Goal: Information Seeking & Learning: Learn about a topic

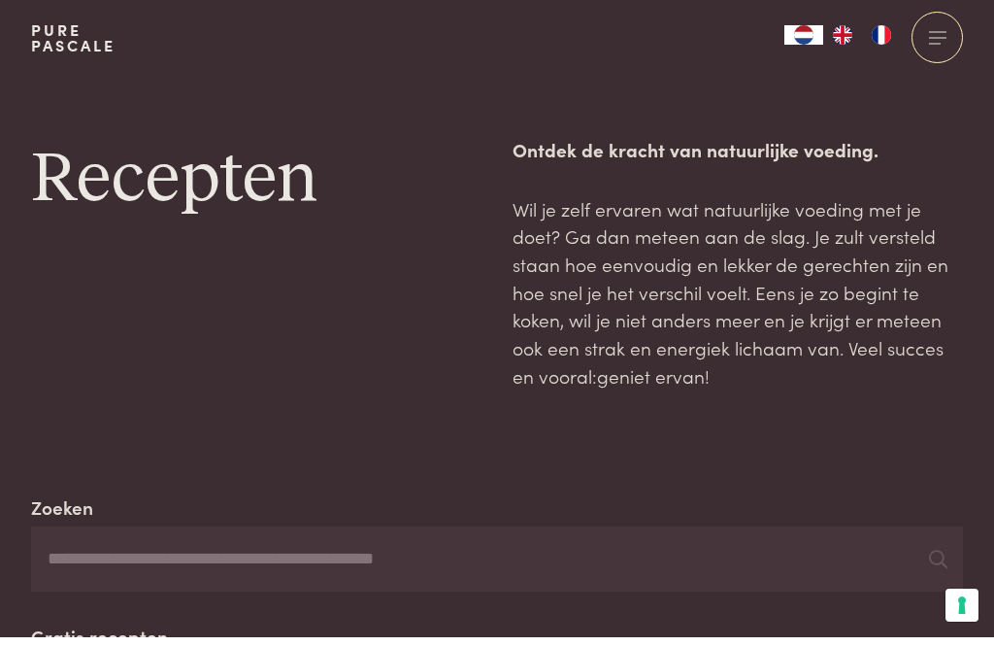
scroll to position [265, 0]
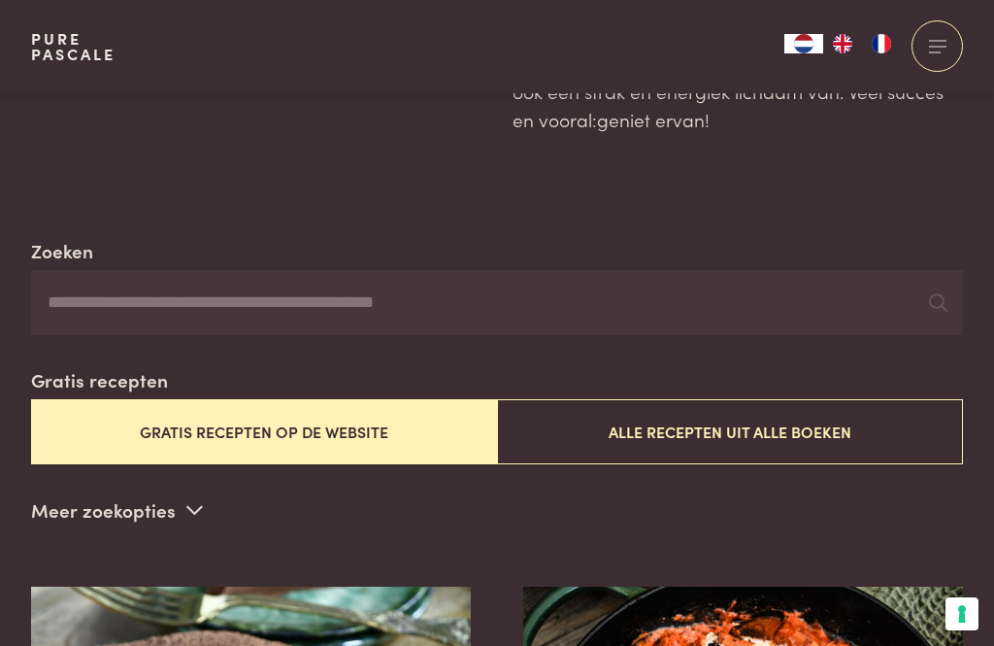
click at [821, 399] on button "Alle recepten uit alle boeken" at bounding box center [730, 431] width 466 height 65
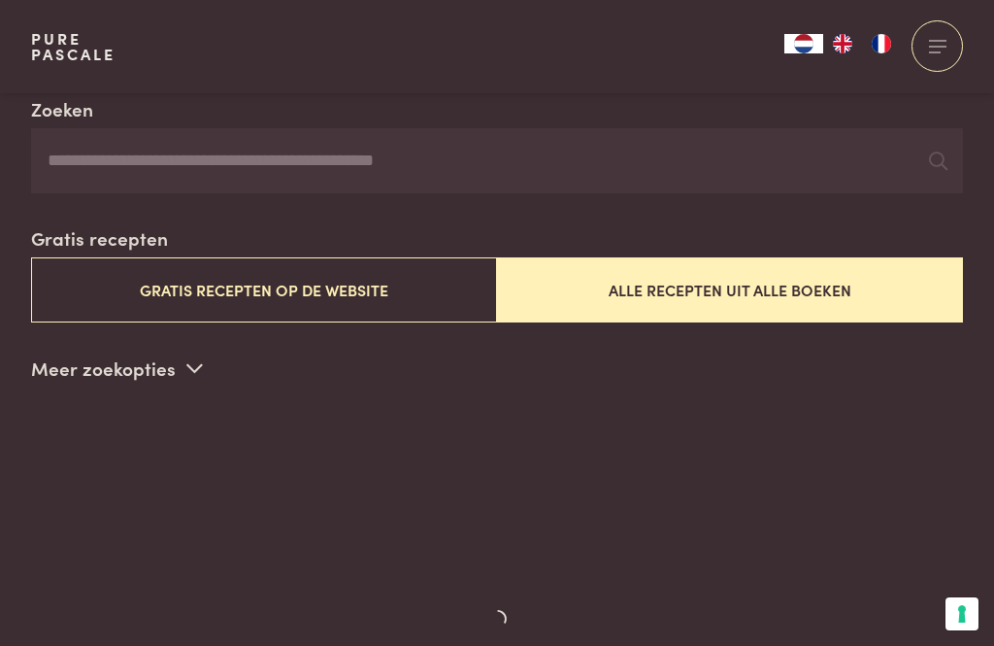
scroll to position [0, 0]
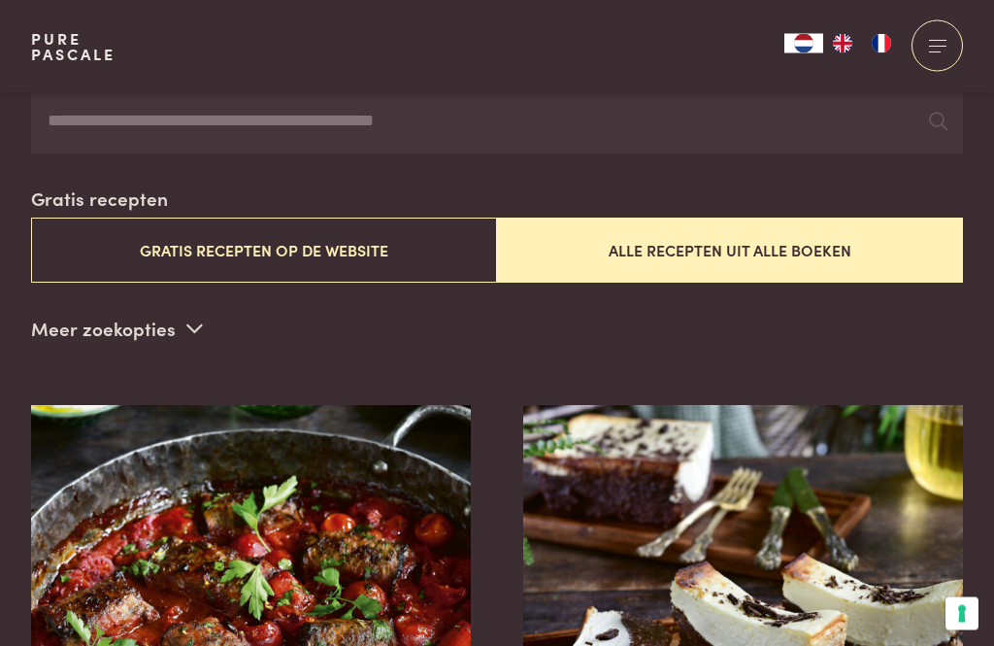
scroll to position [445, 0]
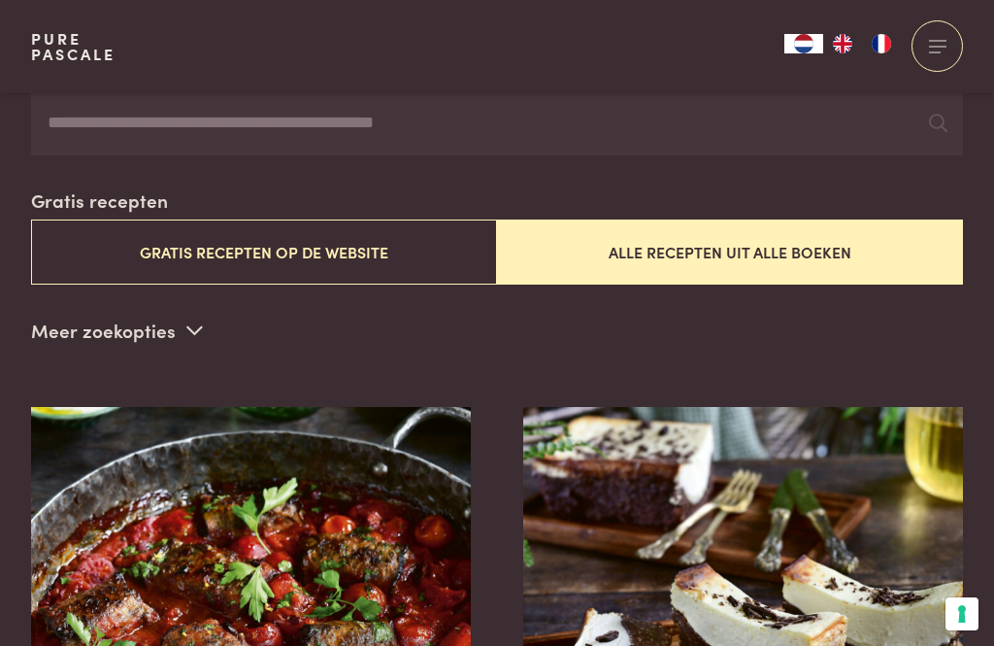
click at [354, 248] on button "Gratis recepten op de website" at bounding box center [264, 251] width 466 height 65
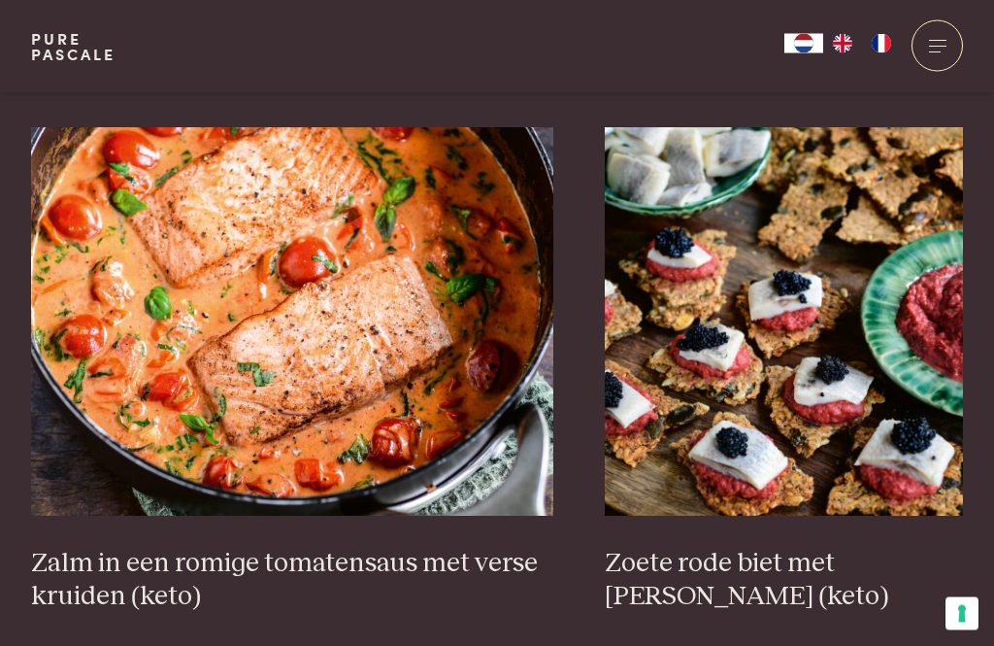
scroll to position [3413, 0]
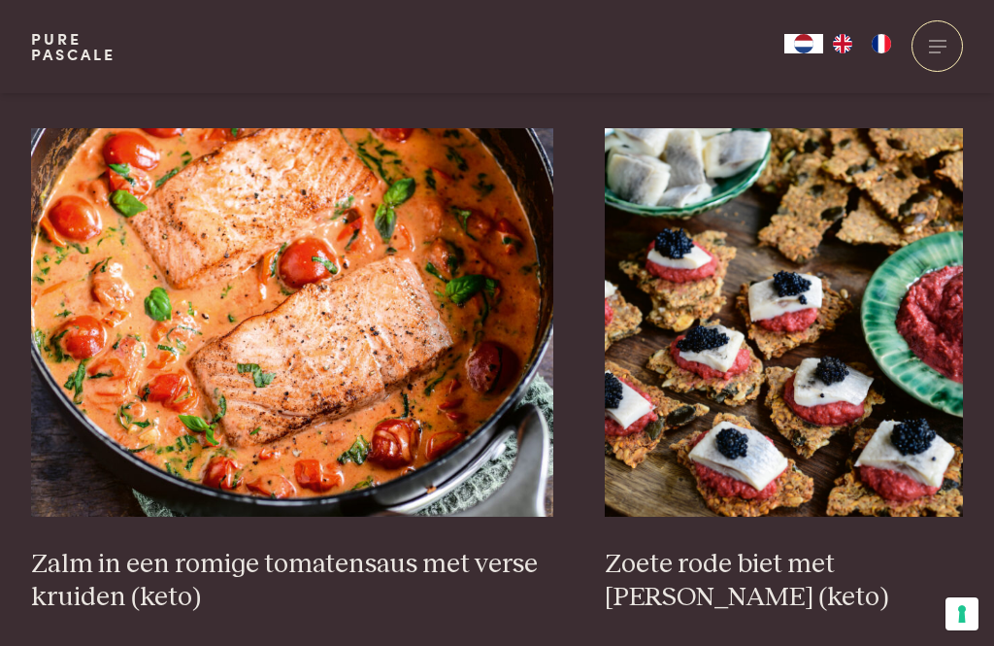
click at [416, 556] on h3 "Zalm in een romige tomatensaus met verse kruiden (keto)" at bounding box center [292, 581] width 522 height 67
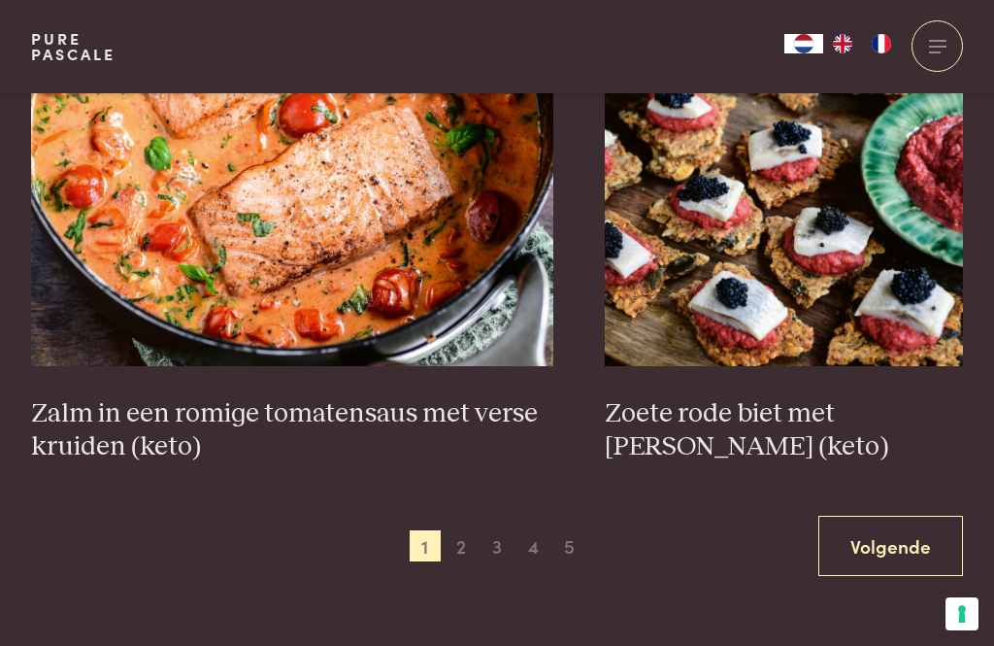
click at [881, 527] on link "Volgende" at bounding box center [890, 546] width 145 height 61
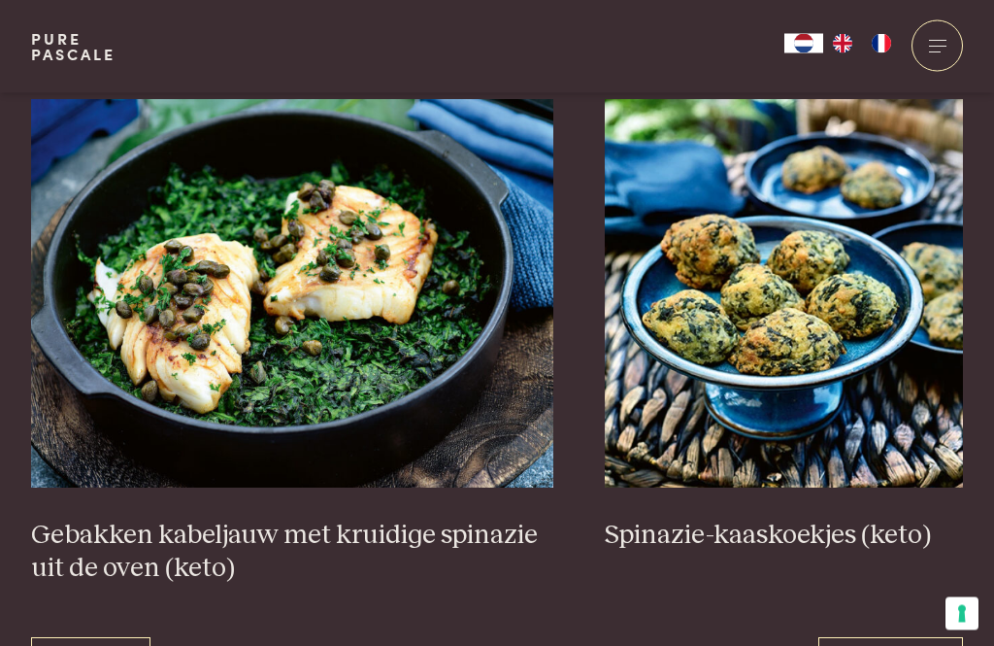
scroll to position [3376, 0]
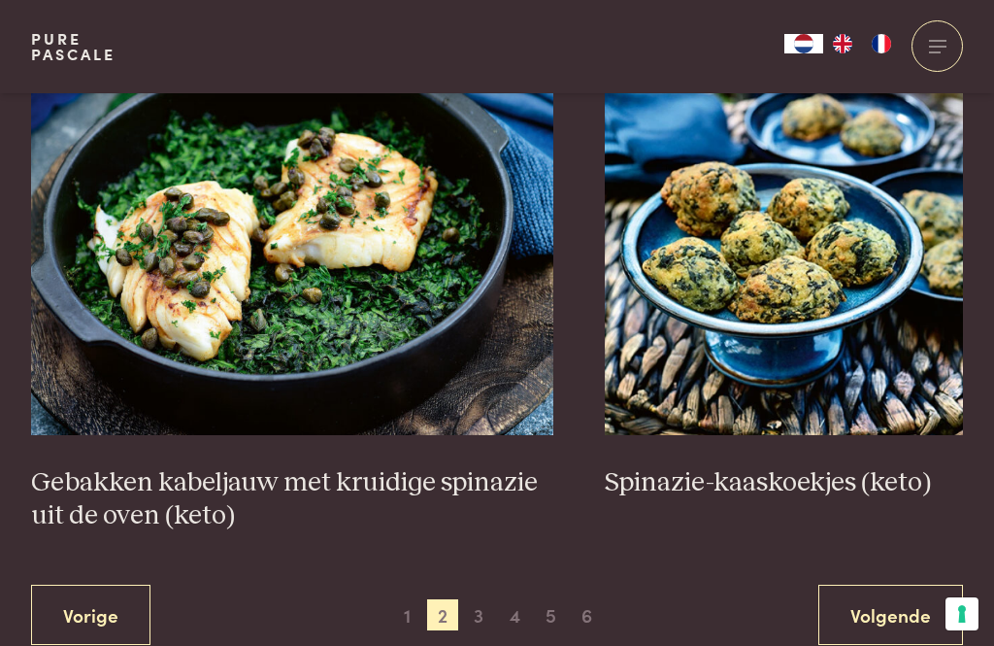
click at [901, 599] on link "Volgende" at bounding box center [890, 614] width 145 height 61
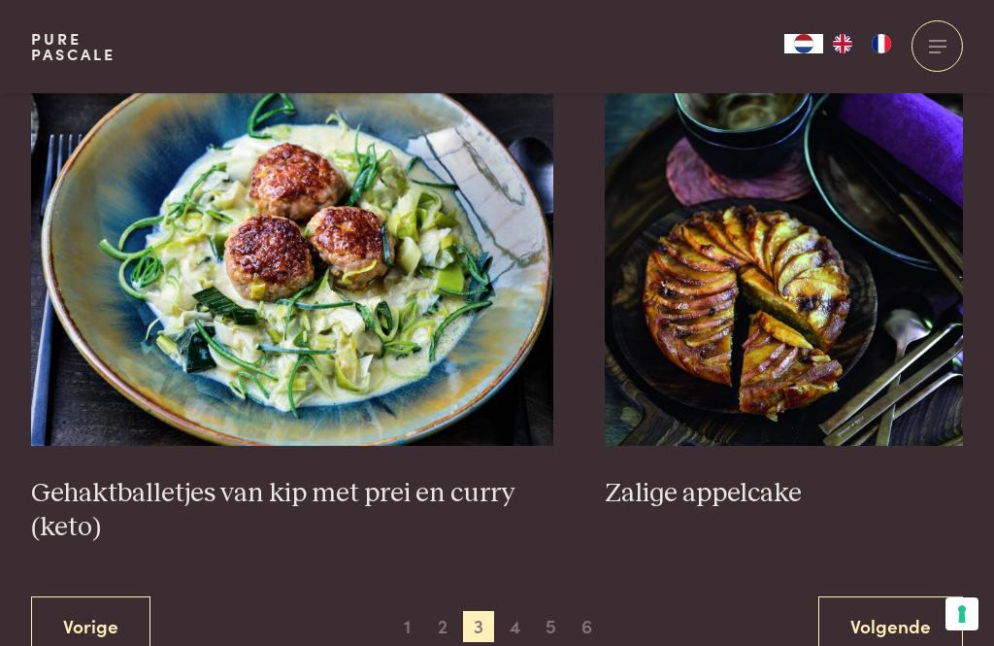
click at [893, 596] on link "Volgende" at bounding box center [890, 626] width 145 height 61
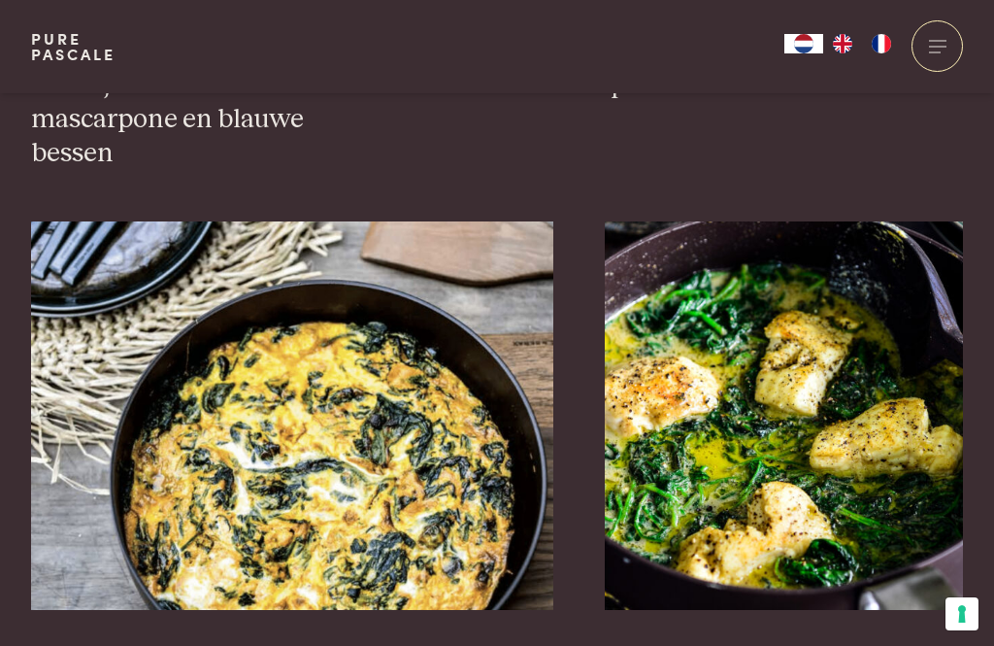
scroll to position [1742, 0]
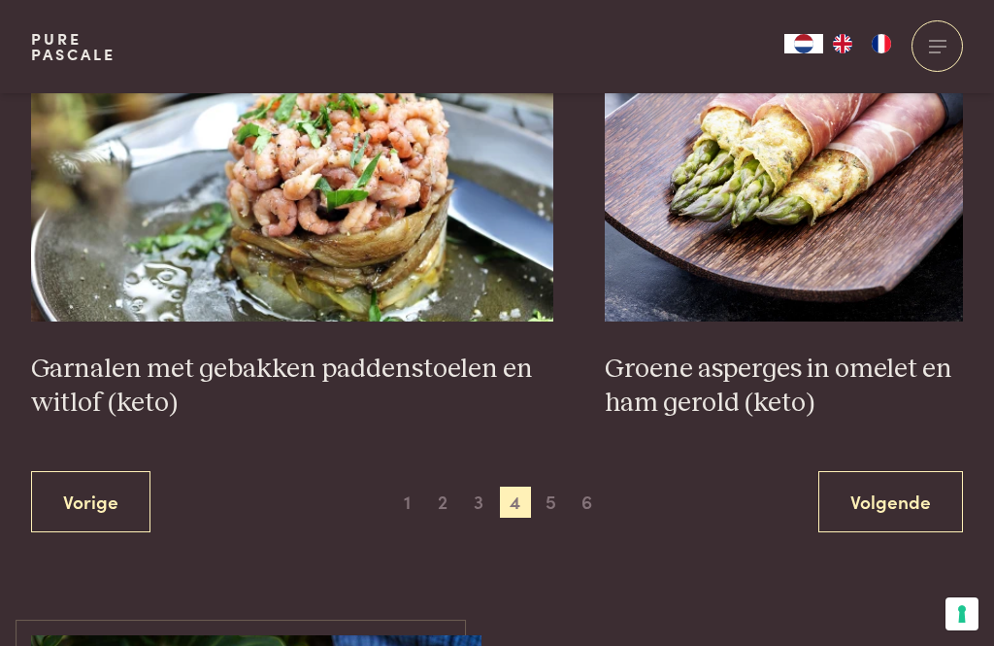
click at [897, 471] on link "Volgende" at bounding box center [890, 501] width 145 height 61
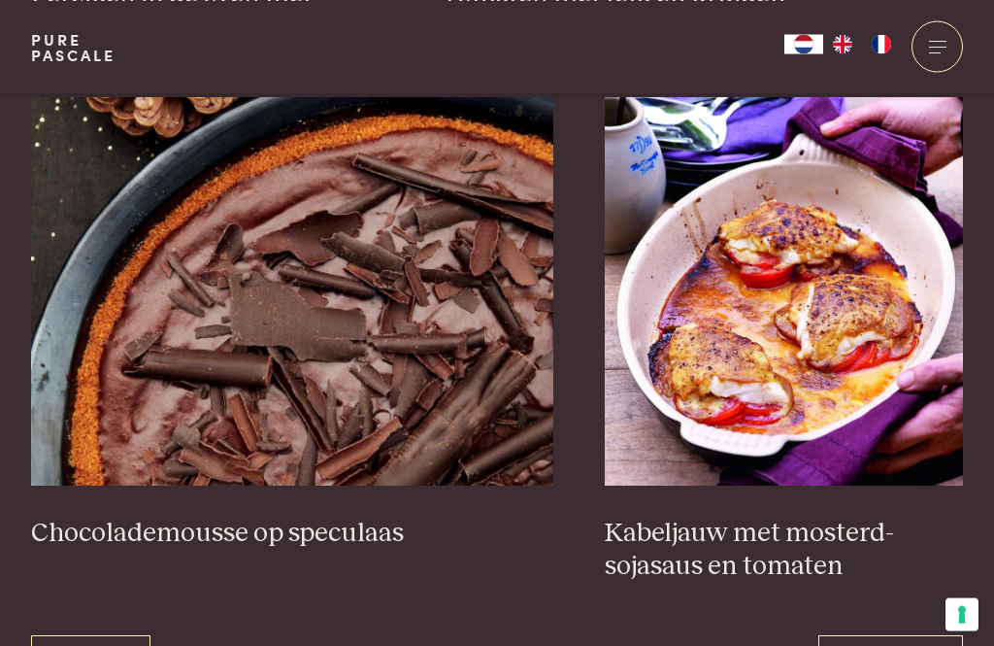
scroll to position [3421, 0]
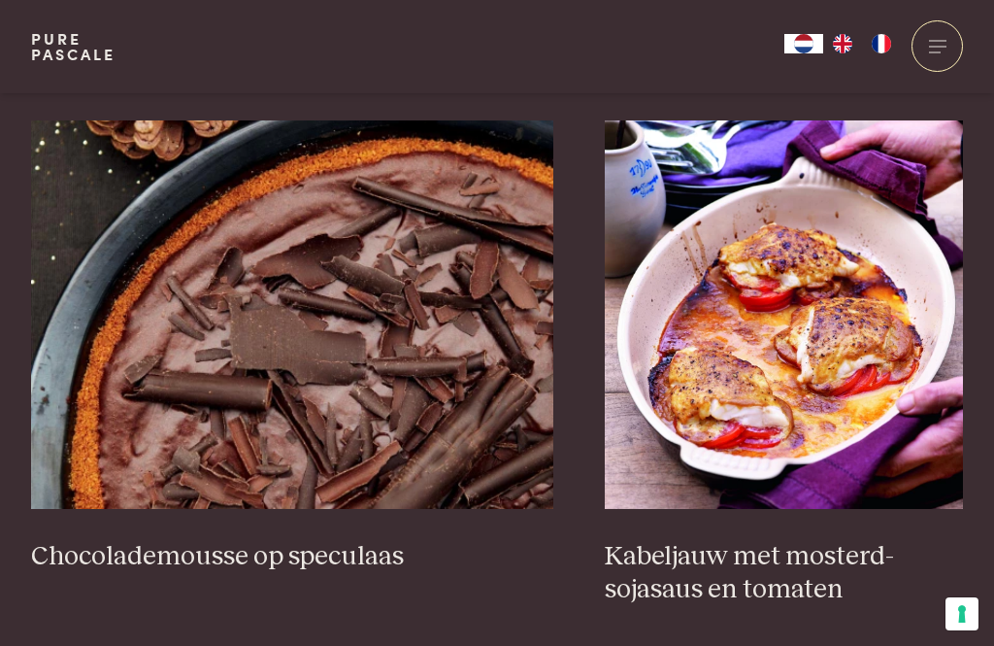
click at [824, 566] on h3 "Kabeljauw met mosterd-sojasaus en tomaten" at bounding box center [784, 573] width 358 height 67
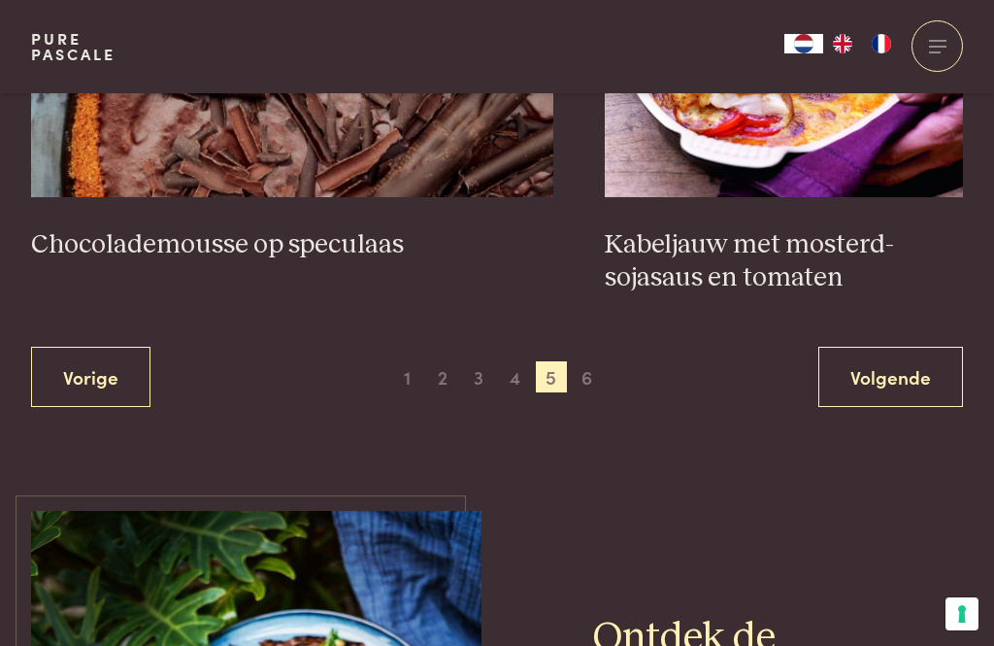
scroll to position [3730, 0]
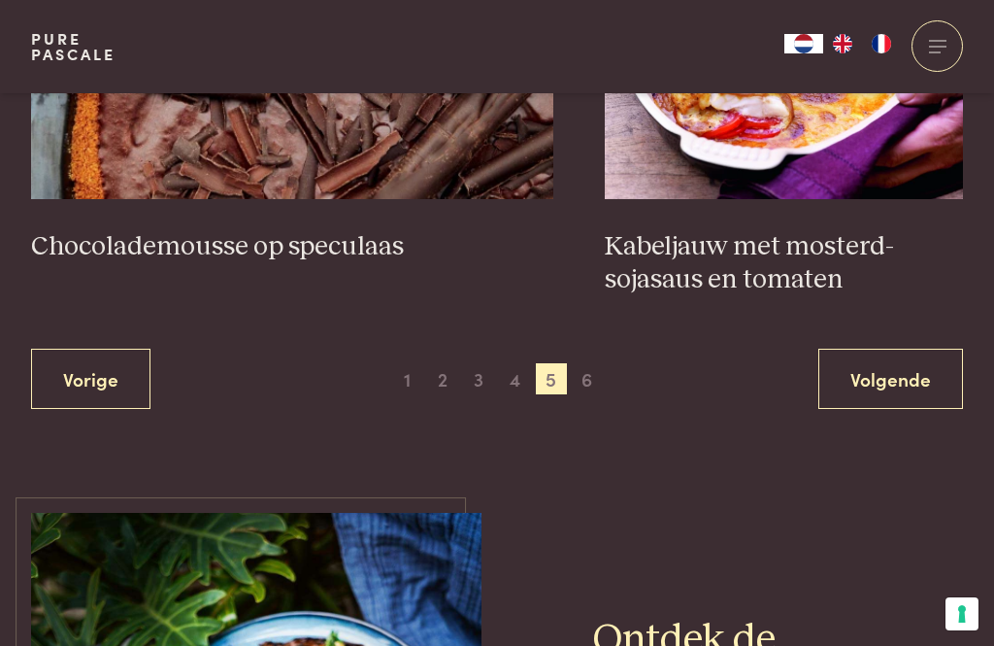
click at [519, 363] on span "4" at bounding box center [515, 378] width 31 height 31
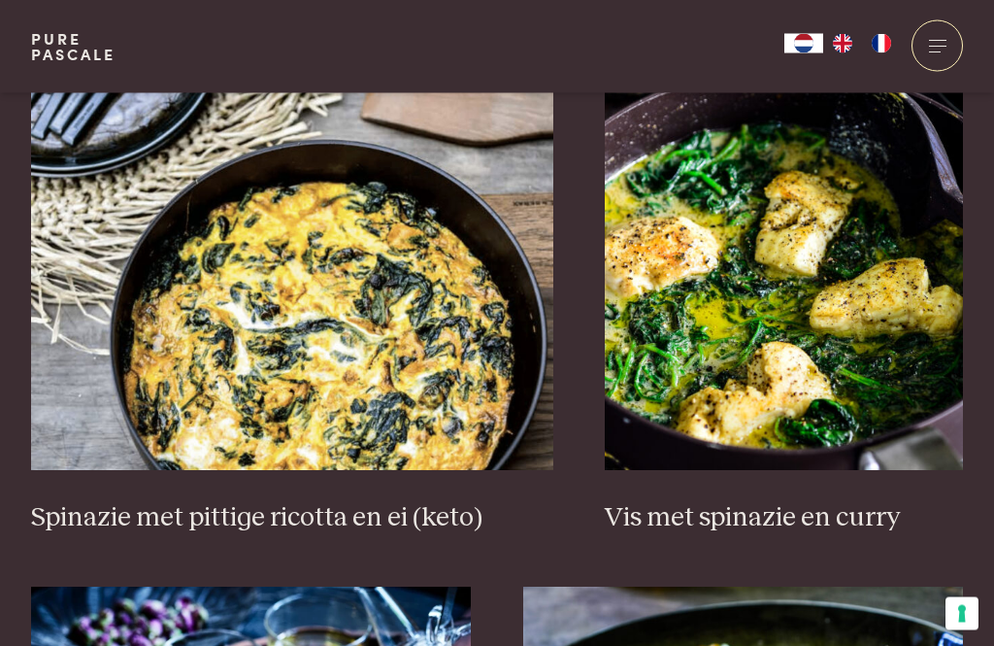
scroll to position [1879, 0]
click at [793, 501] on h3 "Vis met spinazie en curry" at bounding box center [784, 518] width 358 height 34
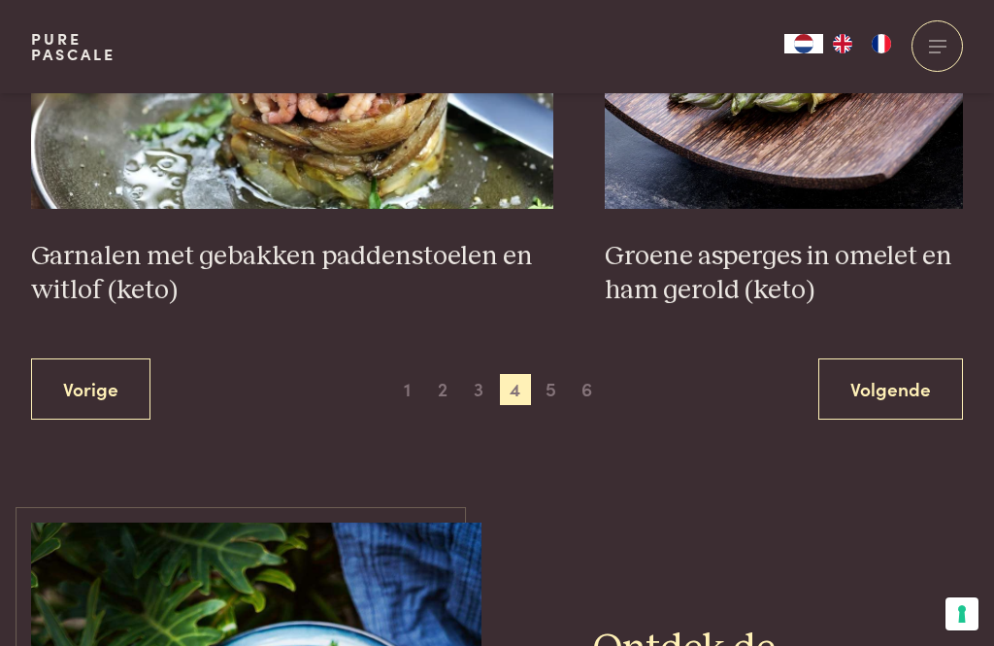
click at [896, 358] on link "Volgende" at bounding box center [890, 388] width 145 height 61
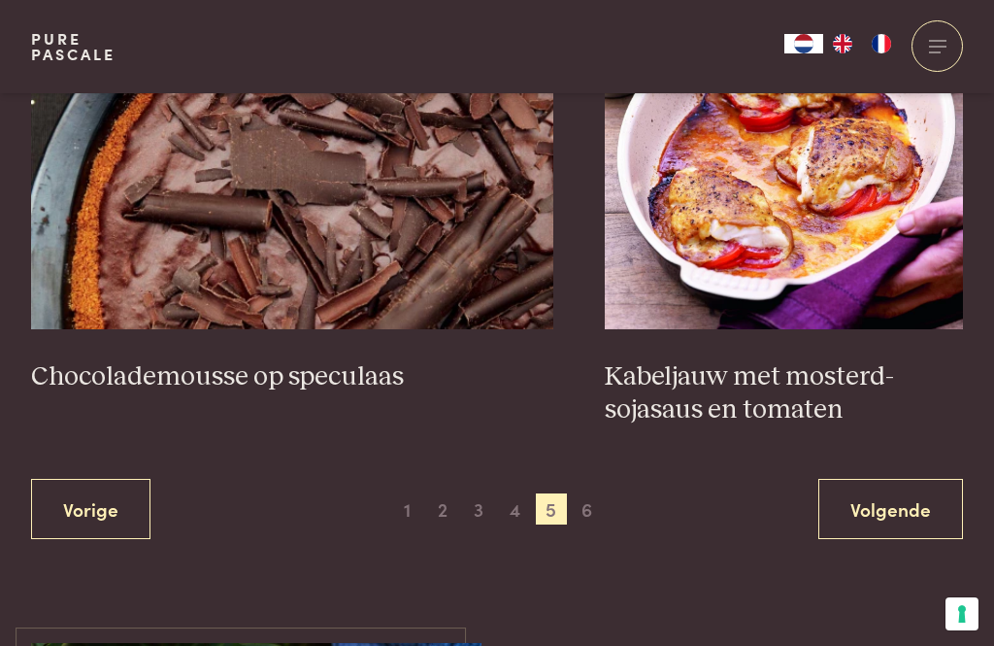
scroll to position [3564, 0]
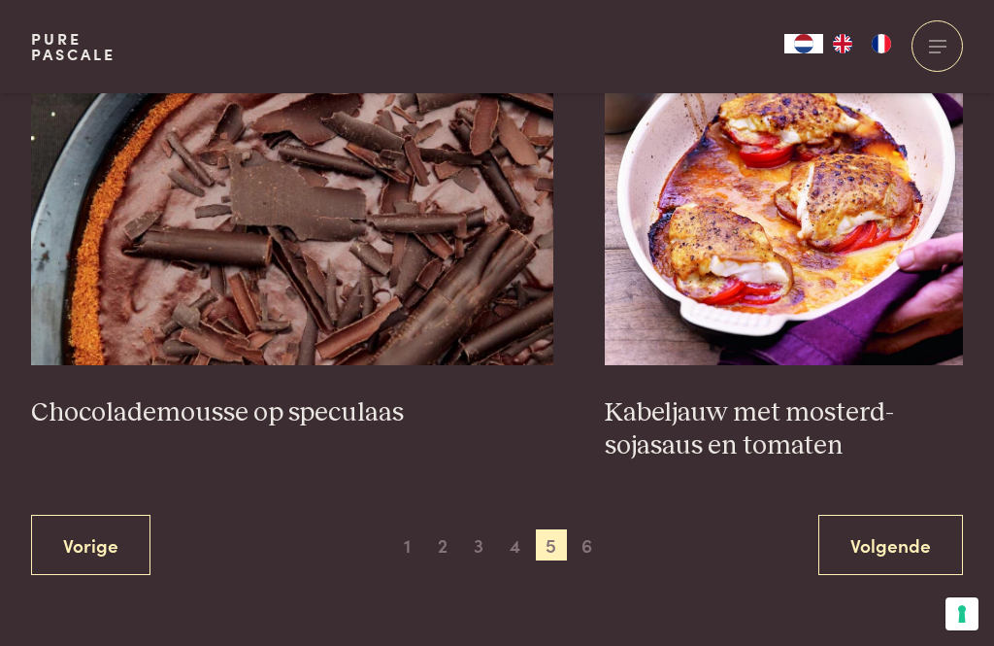
click at [800, 419] on h3 "Kabeljauw met mosterd-sojasaus en tomaten" at bounding box center [784, 429] width 358 height 67
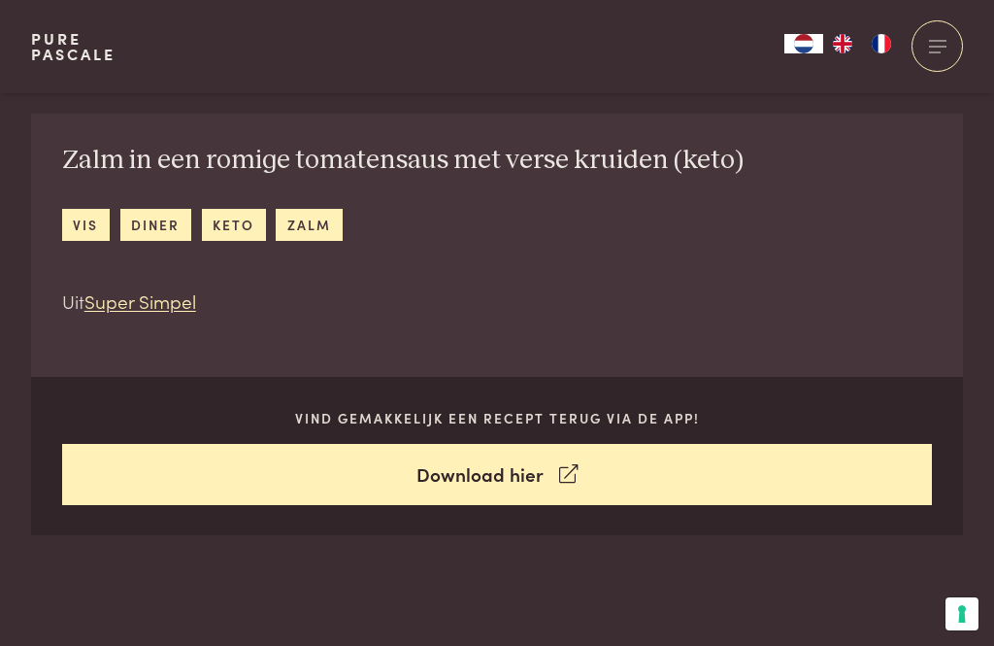
scroll to position [603, 0]
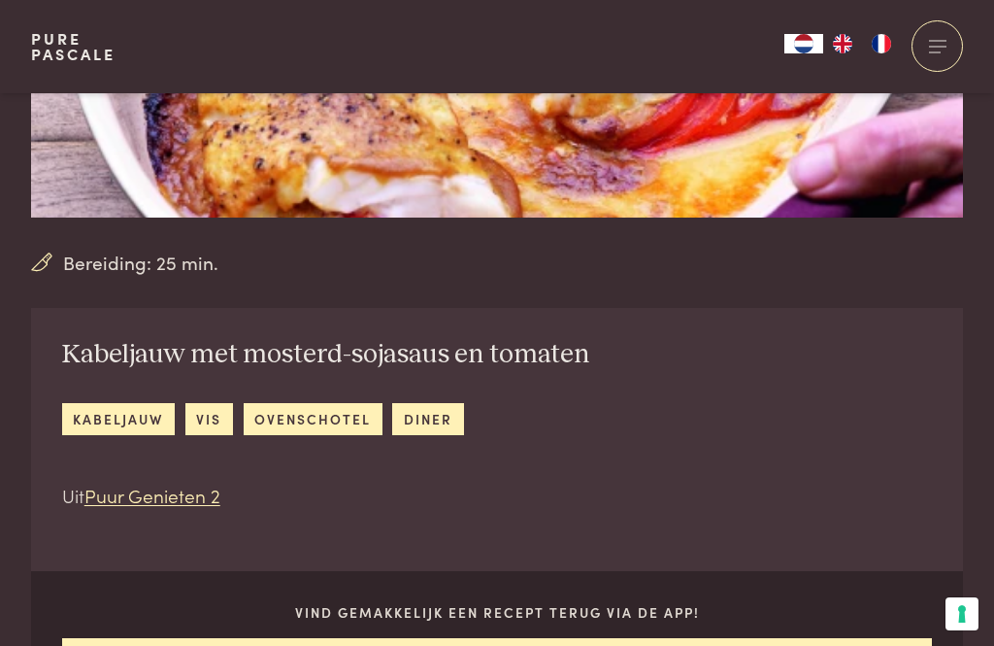
scroll to position [413, 0]
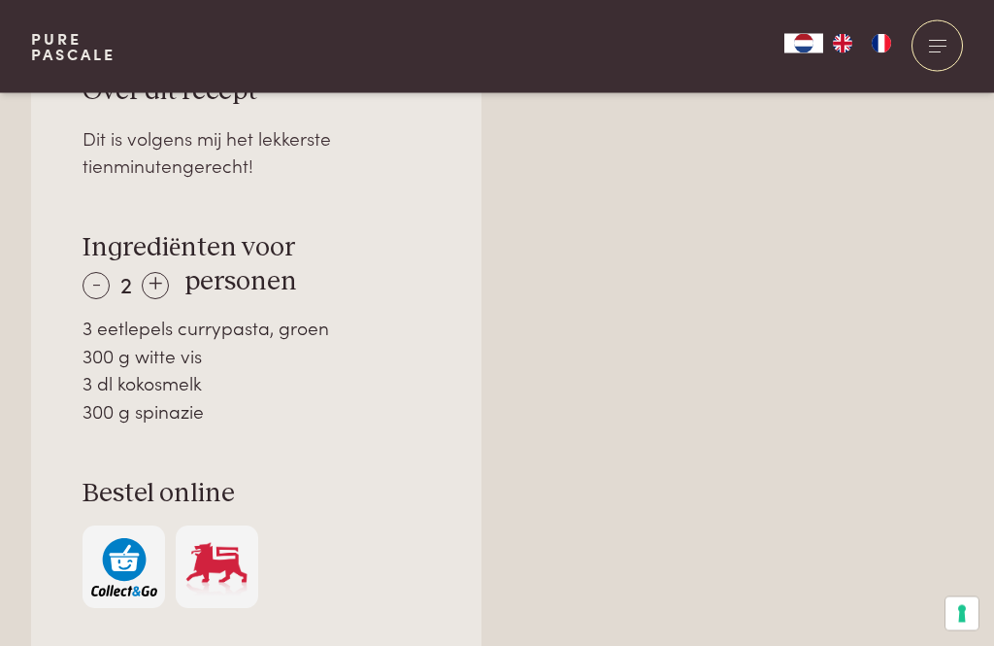
scroll to position [1260, 0]
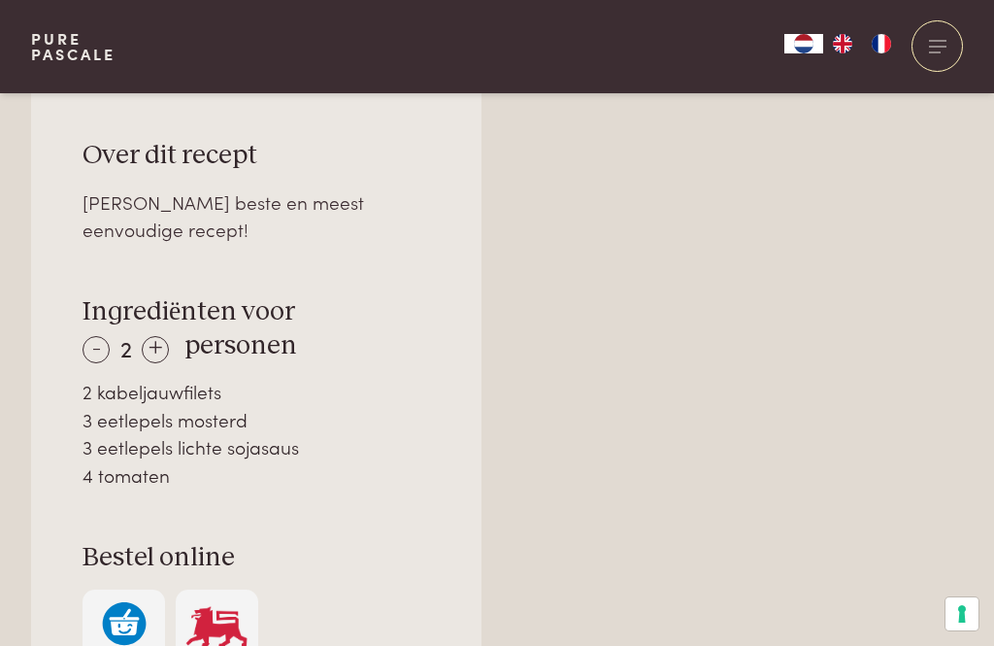
scroll to position [1205, 0]
